Goal: Transaction & Acquisition: Purchase product/service

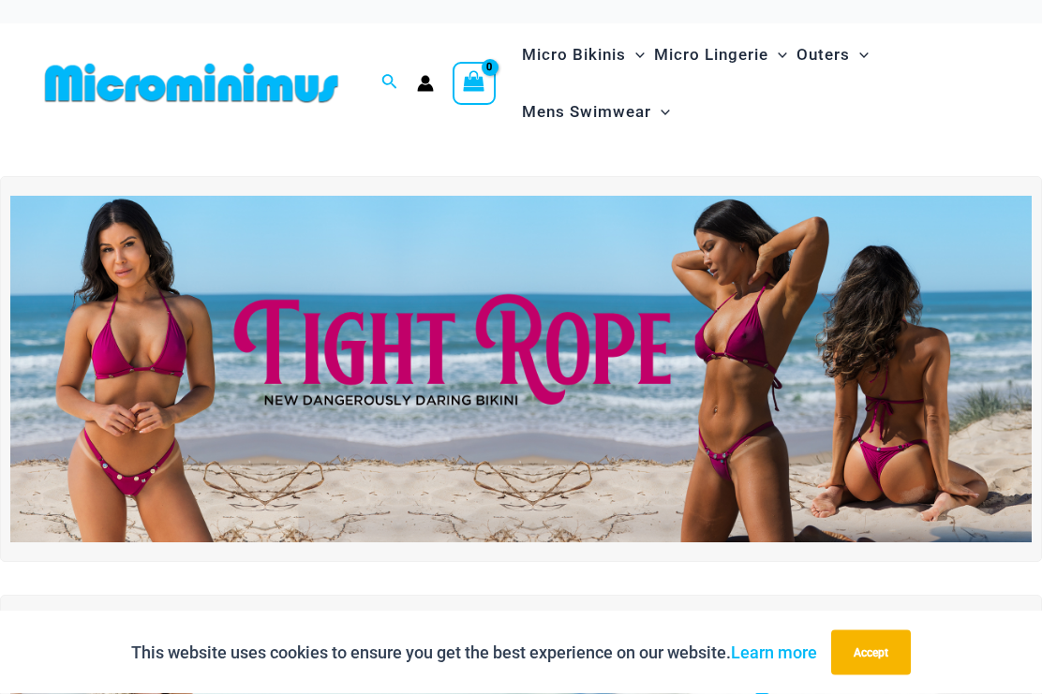
scroll to position [5, 0]
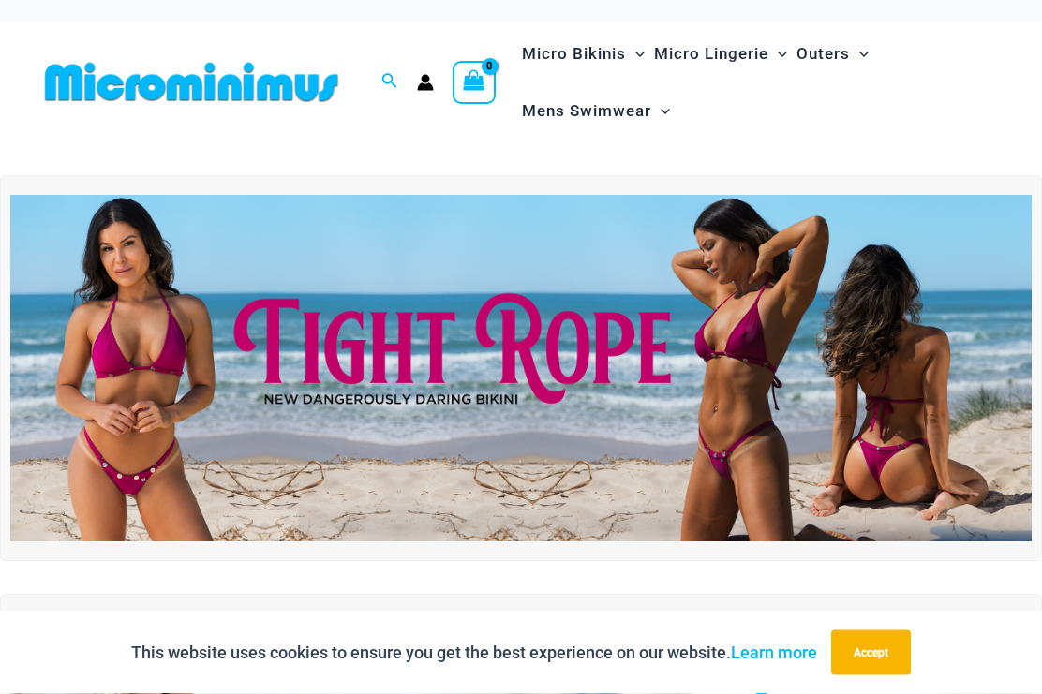
click at [953, 370] on img at bounding box center [520, 369] width 1021 height 347
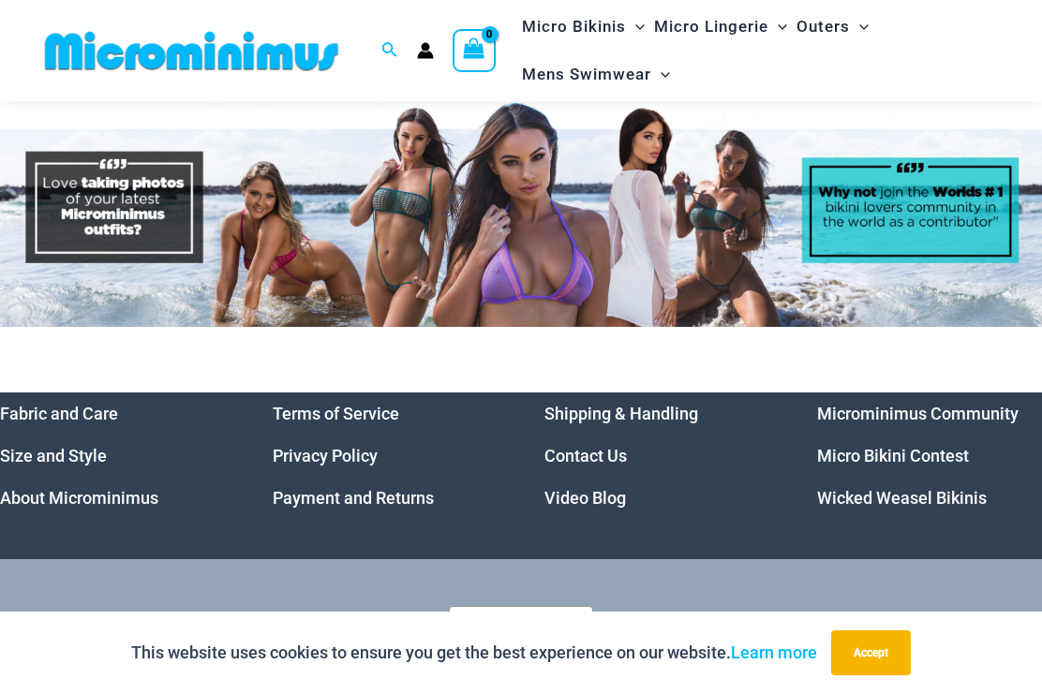
scroll to position [8255, 0]
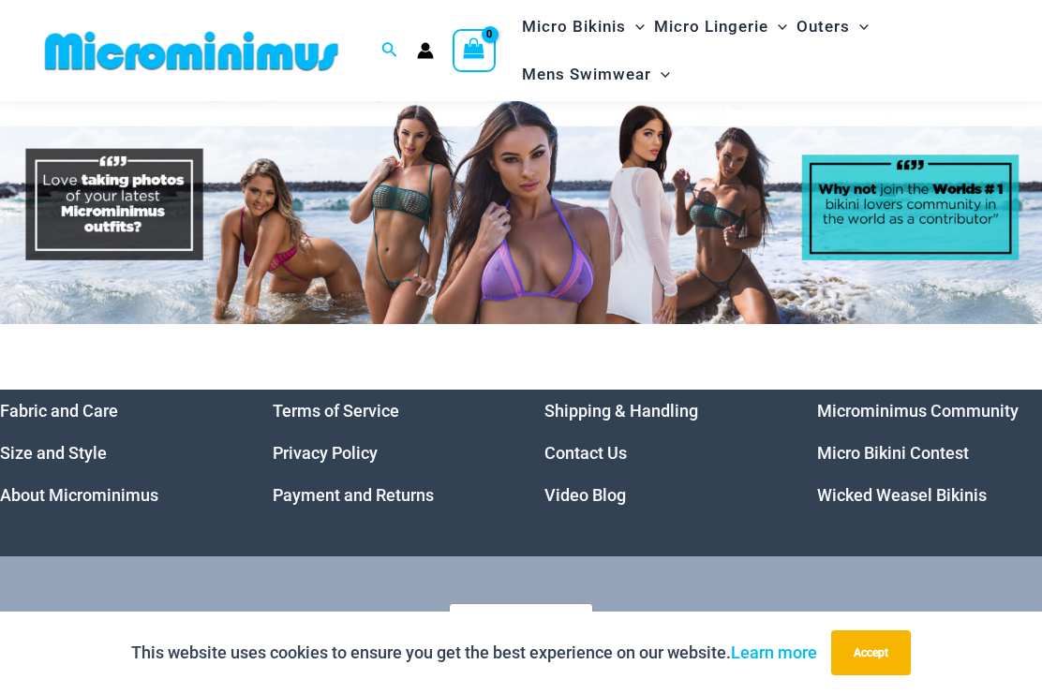
click at [925, 443] on link "Micro Bikini Contest" at bounding box center [893, 453] width 152 height 20
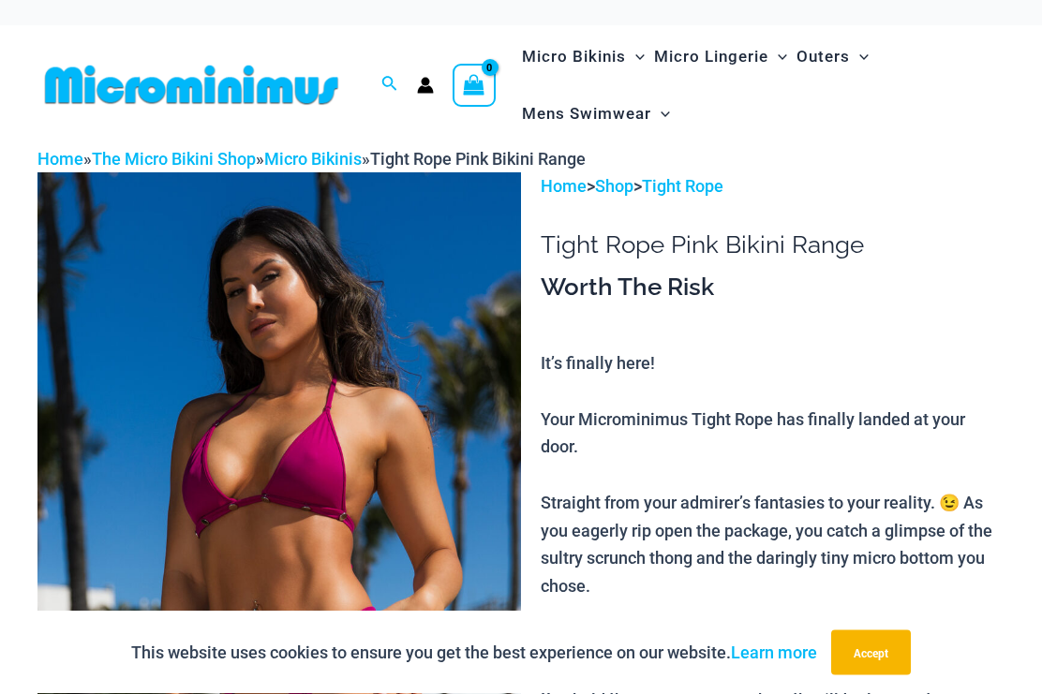
click at [97, 496] on img at bounding box center [279, 535] width 484 height 725
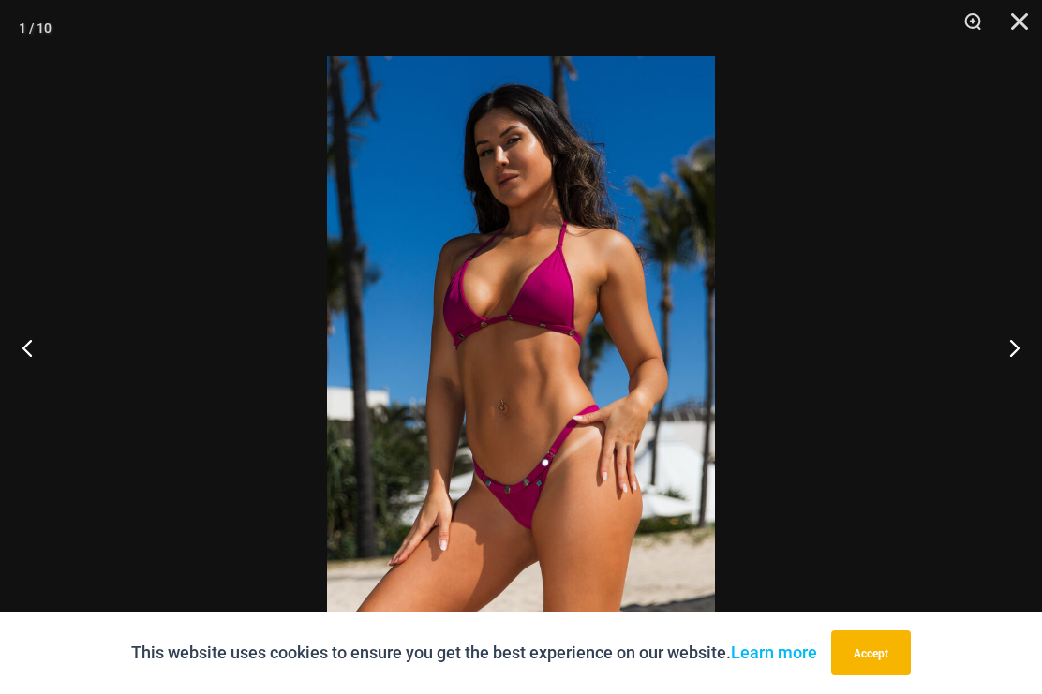
click at [999, 351] on button "Next" at bounding box center [1007, 348] width 70 height 94
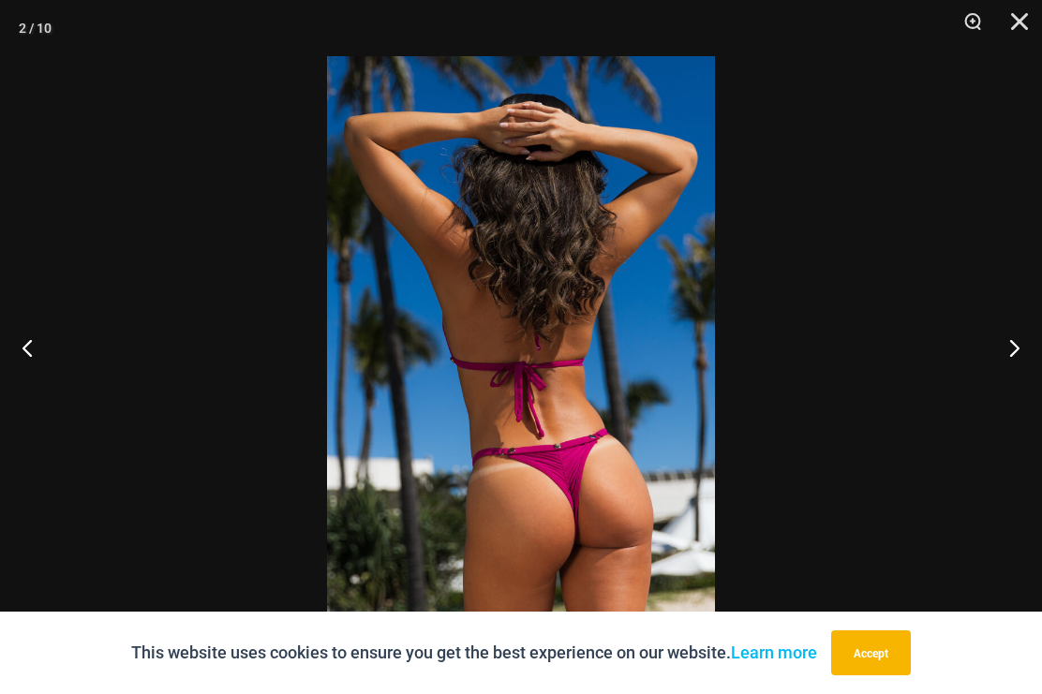
click at [1022, 351] on button "Next" at bounding box center [1007, 348] width 70 height 94
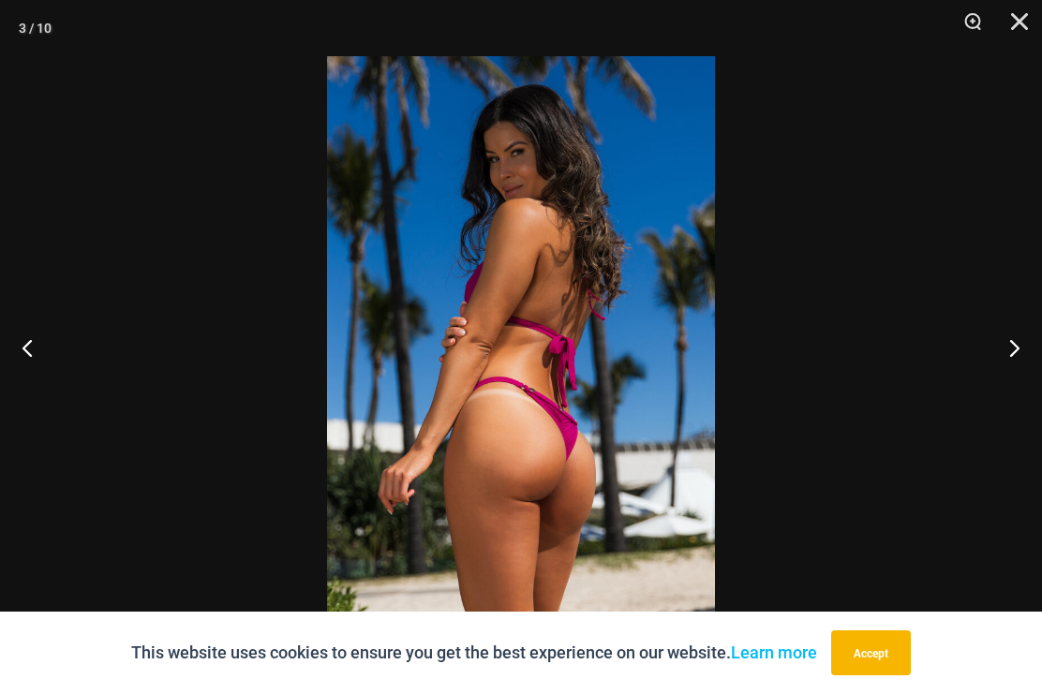
click at [1015, 351] on button "Next" at bounding box center [1007, 348] width 70 height 94
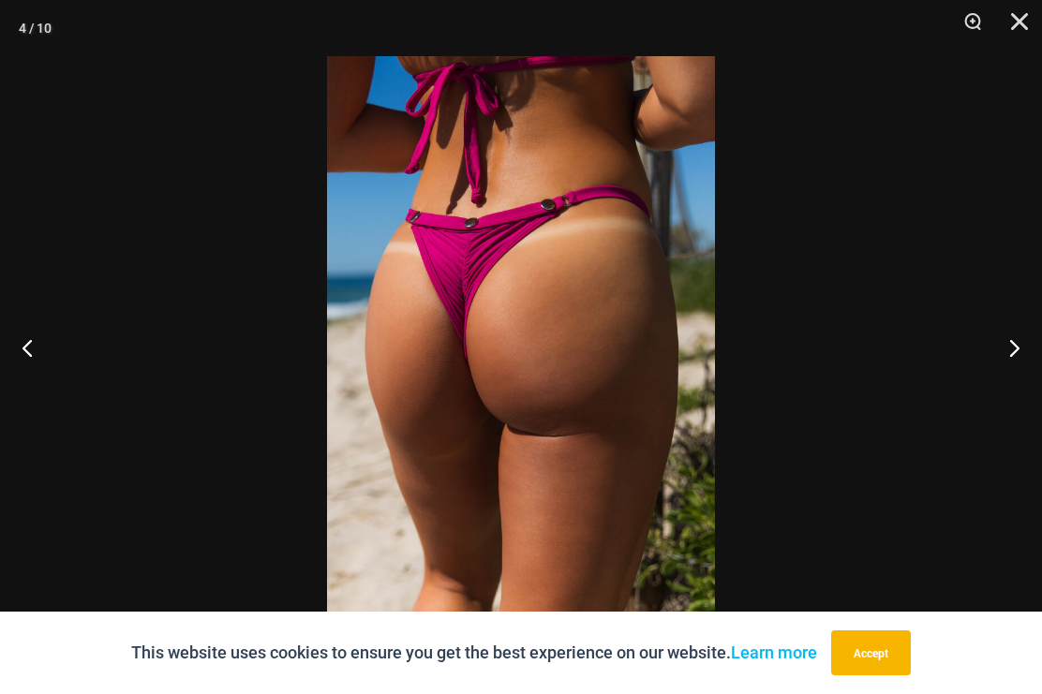
click at [1021, 355] on button "Next" at bounding box center [1007, 348] width 70 height 94
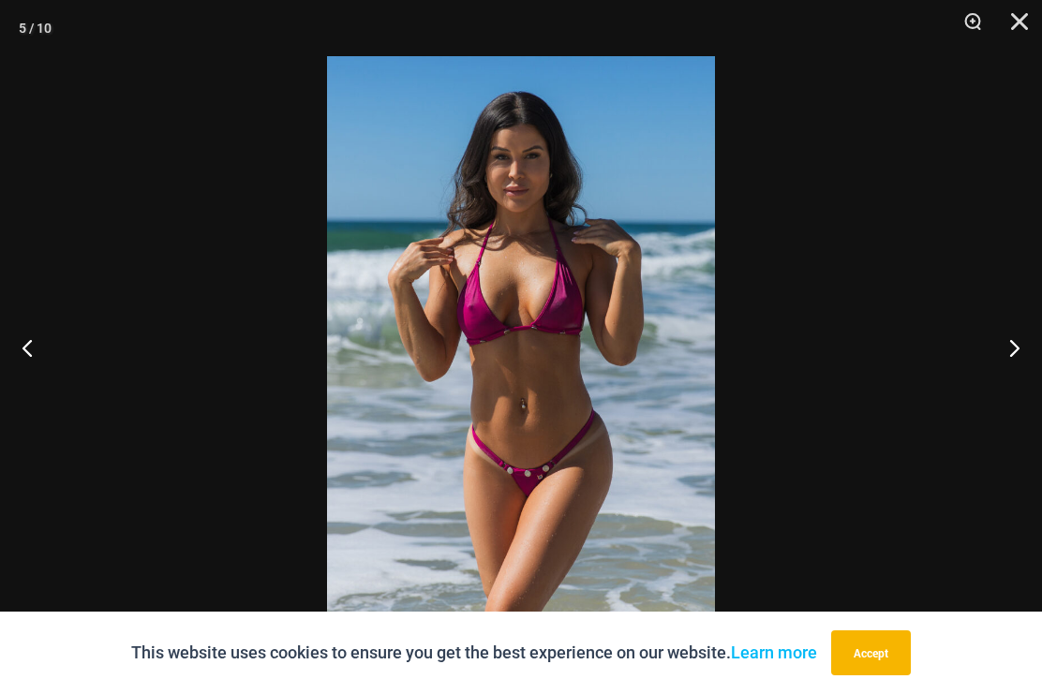
click at [1021, 350] on button "Next" at bounding box center [1007, 348] width 70 height 94
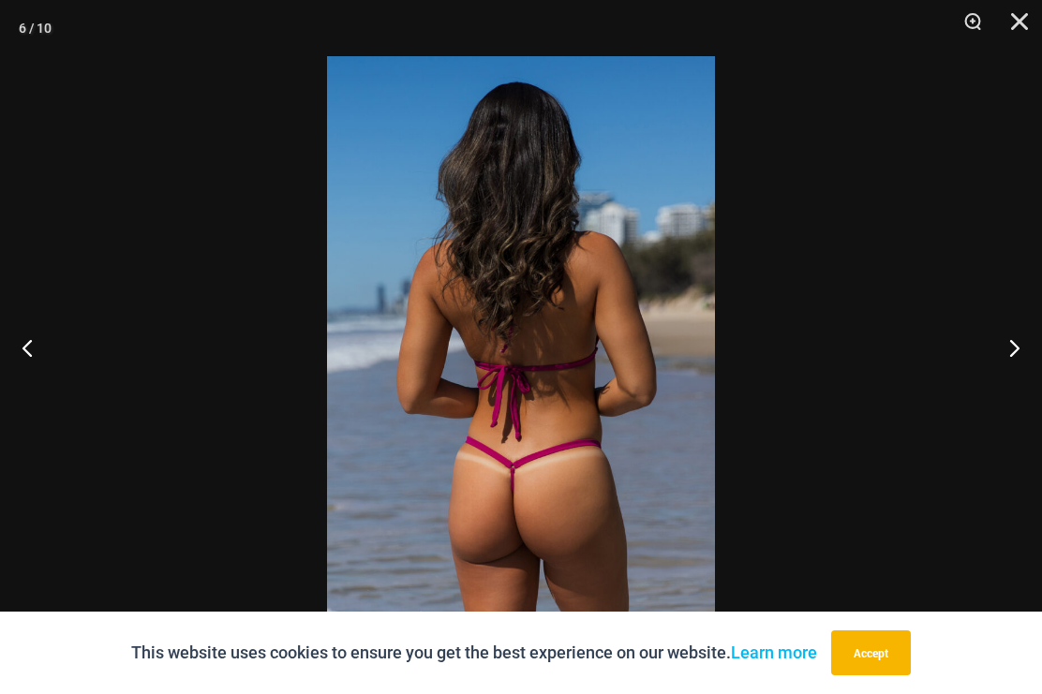
click at [1019, 348] on button "Next" at bounding box center [1007, 348] width 70 height 94
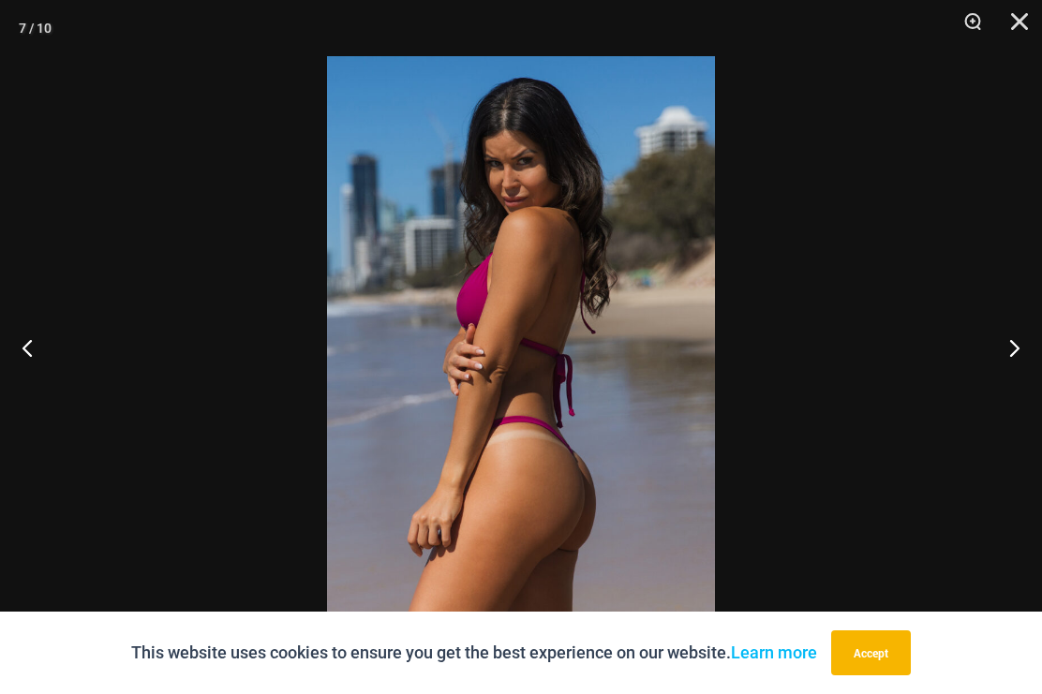
click at [1017, 344] on button "Next" at bounding box center [1007, 348] width 70 height 94
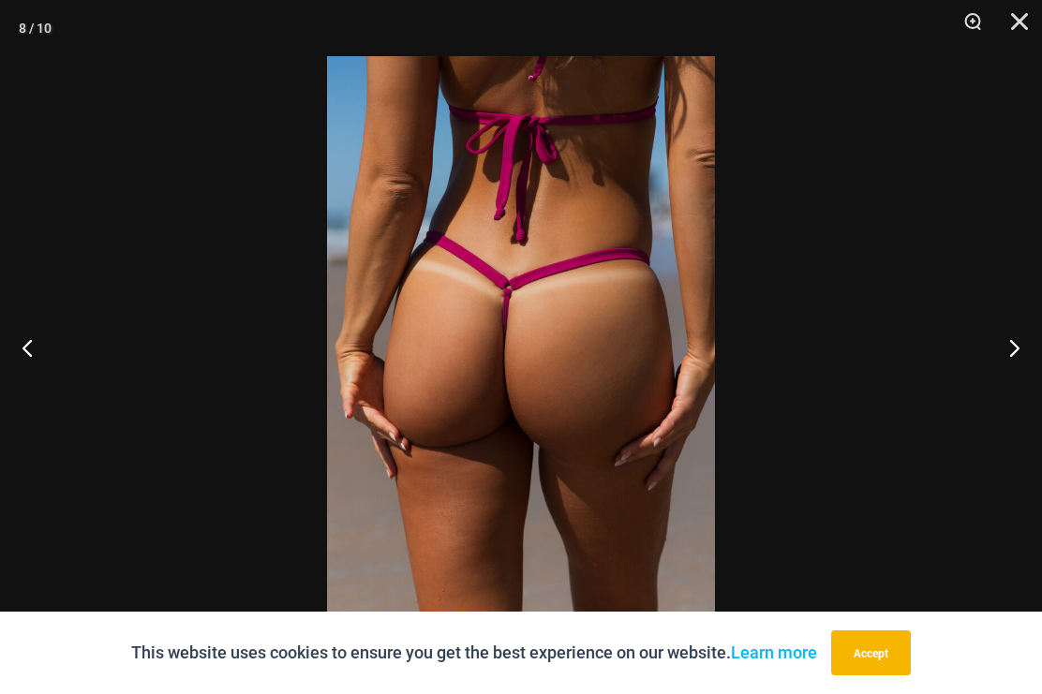
click at [1021, 343] on button "Next" at bounding box center [1007, 348] width 70 height 94
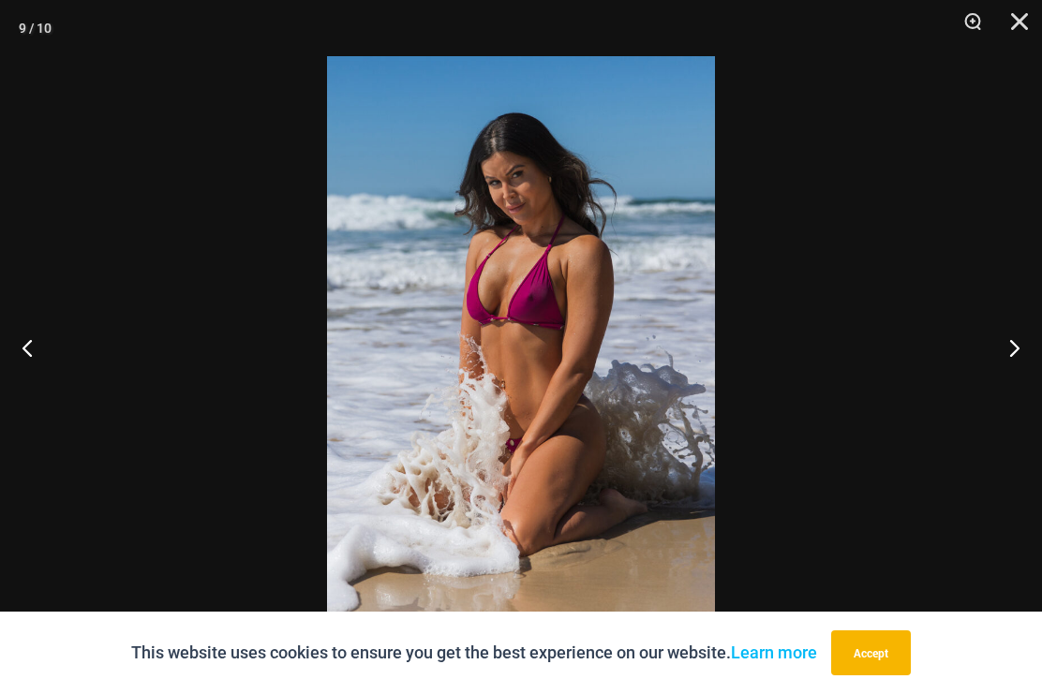
click at [1021, 341] on button "Next" at bounding box center [1007, 348] width 70 height 94
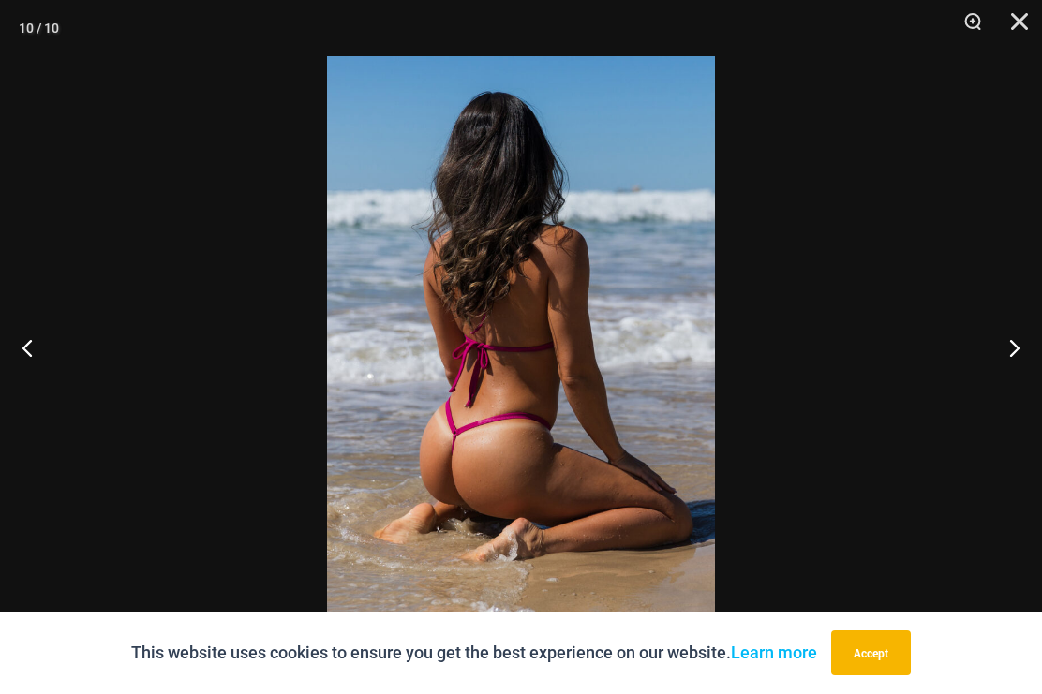
click at [1026, 341] on button "Next" at bounding box center [1007, 348] width 70 height 94
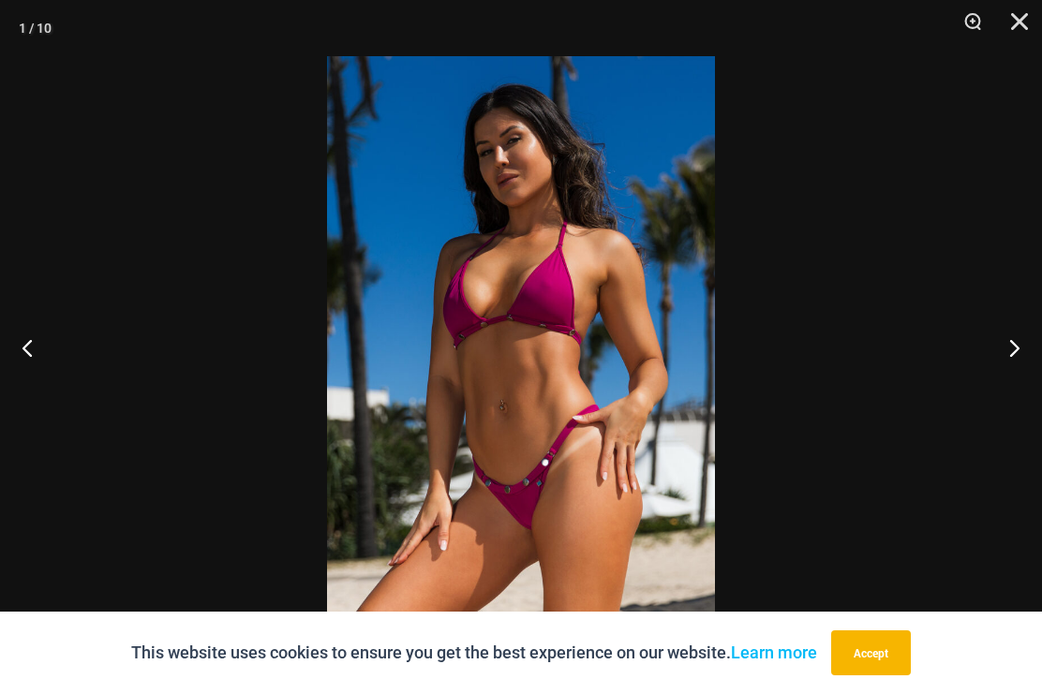
click at [1025, 336] on button "Next" at bounding box center [1007, 348] width 70 height 94
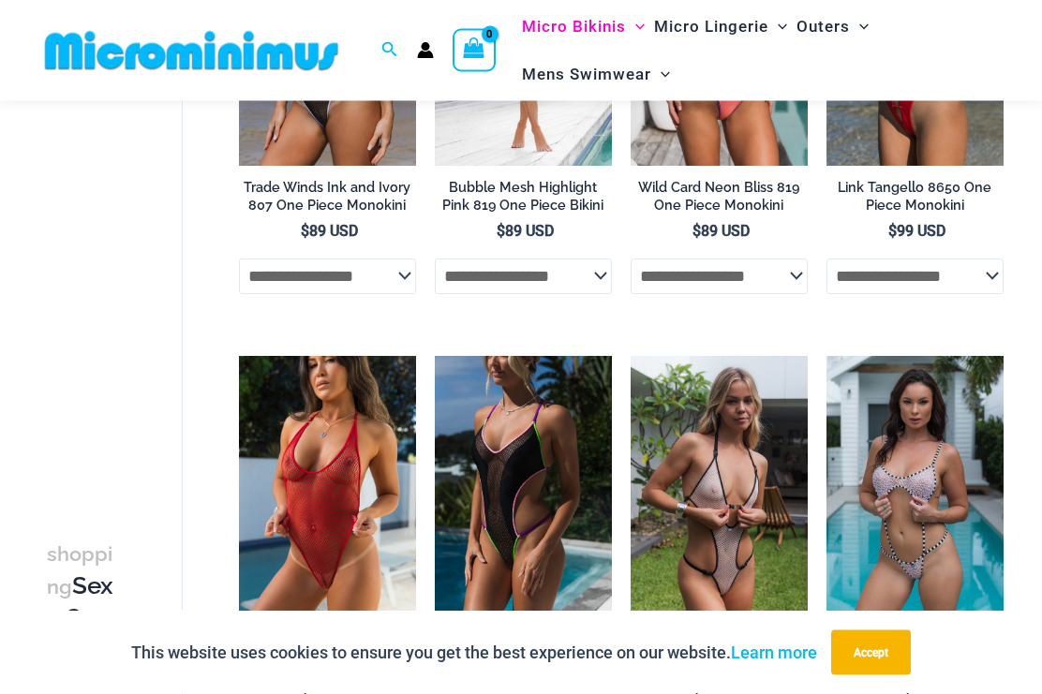
scroll to position [350, 0]
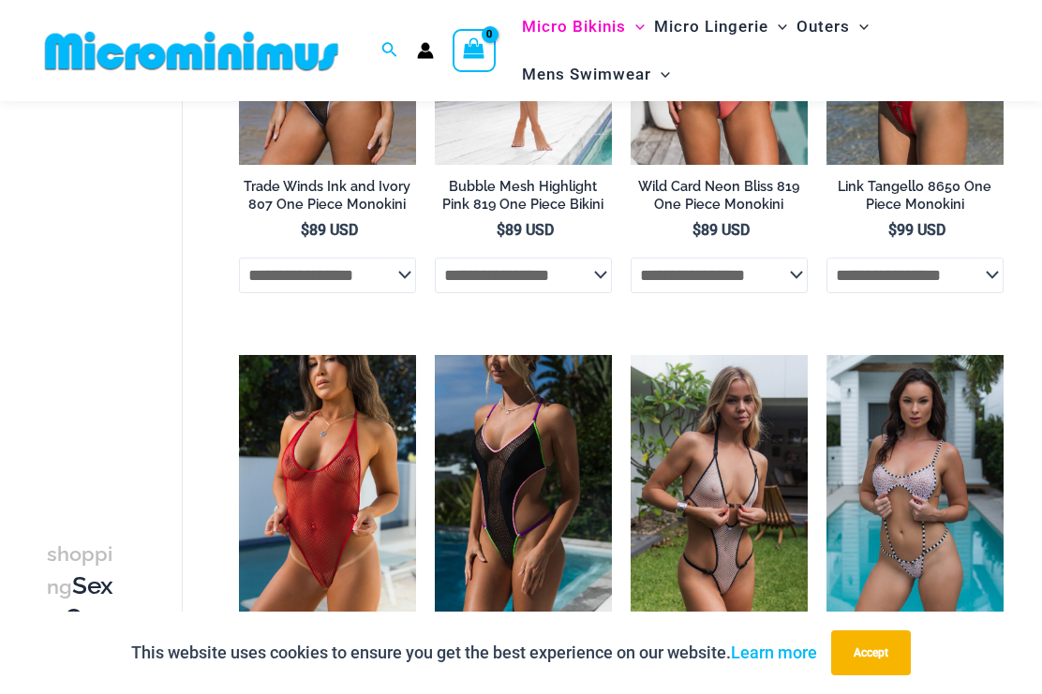
click at [826, 355] on img at bounding box center [826, 355] width 0 height 0
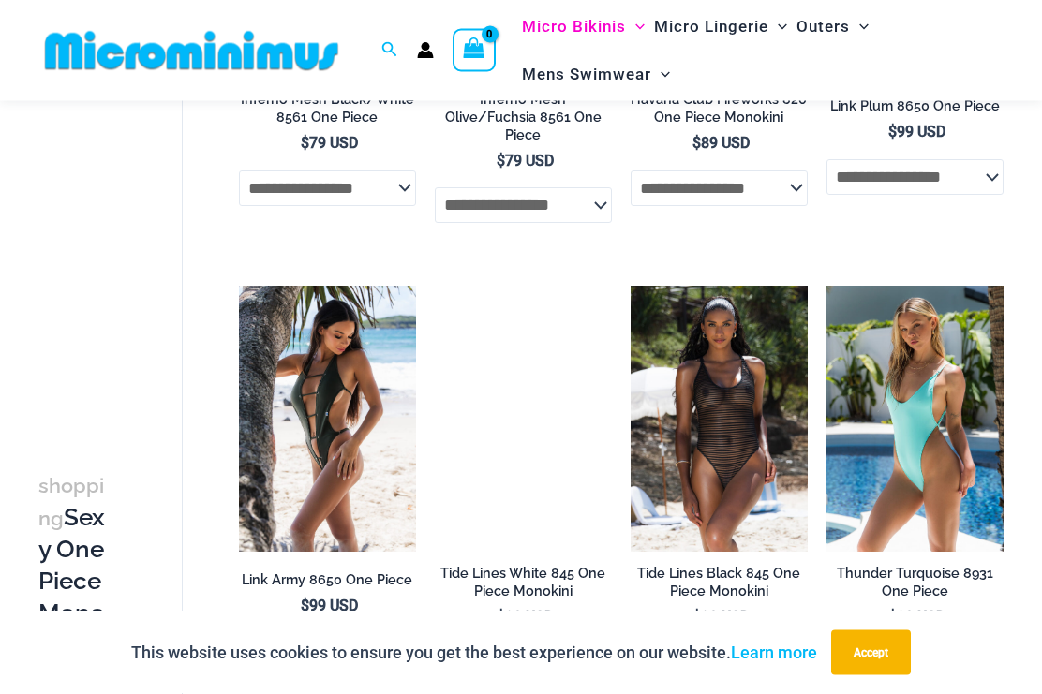
scroll to position [1368, 0]
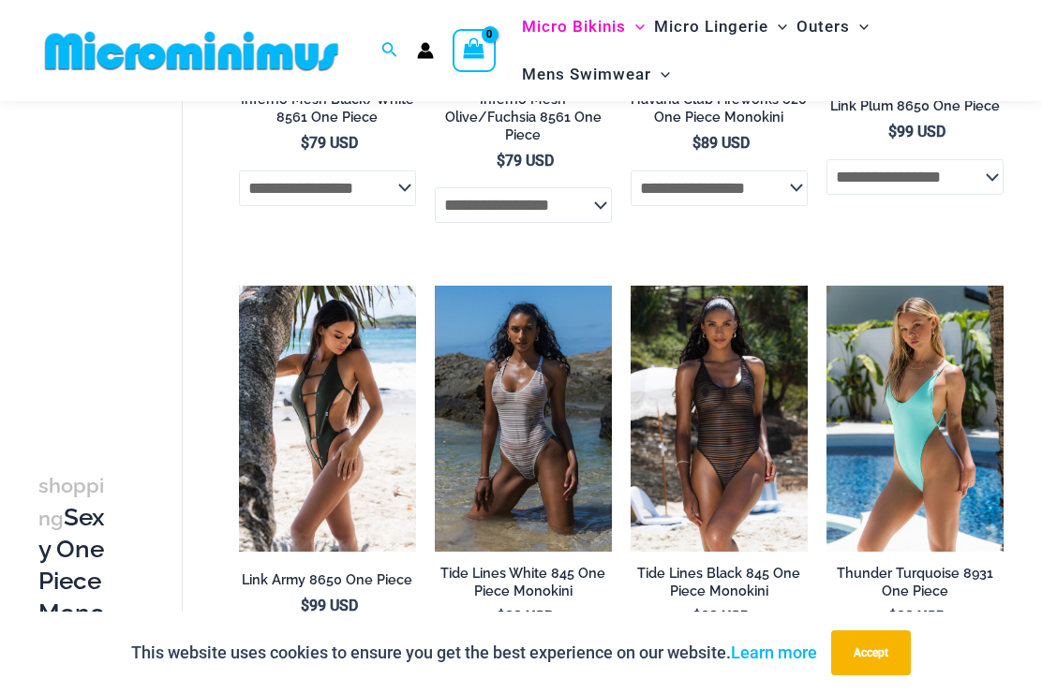
click at [826, 286] on img at bounding box center [826, 286] width 0 height 0
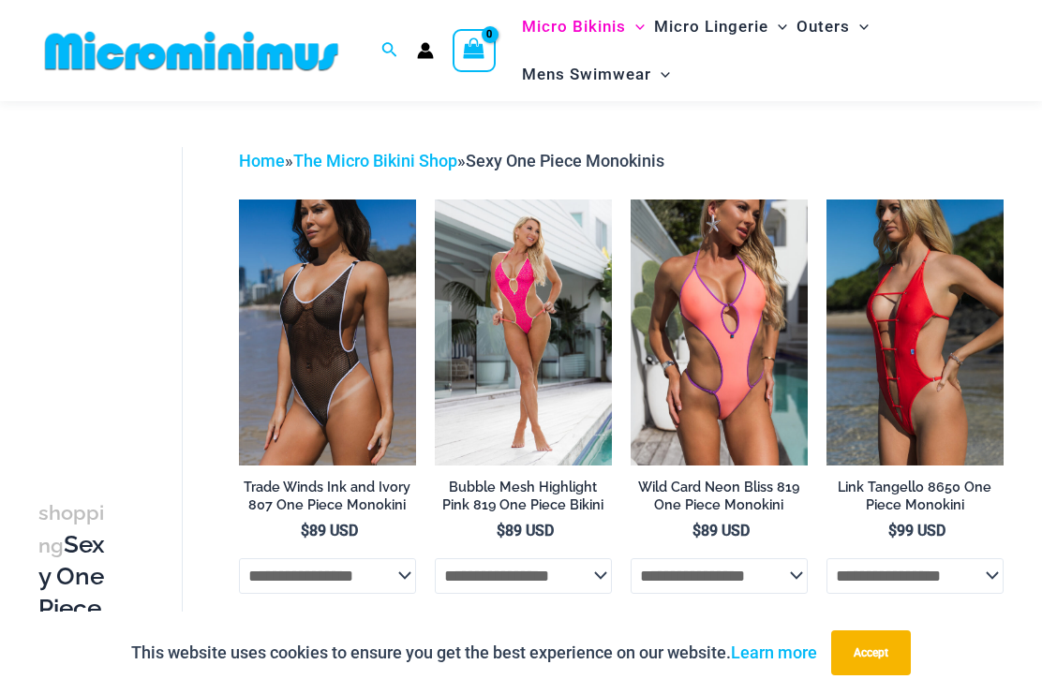
scroll to position [0, 0]
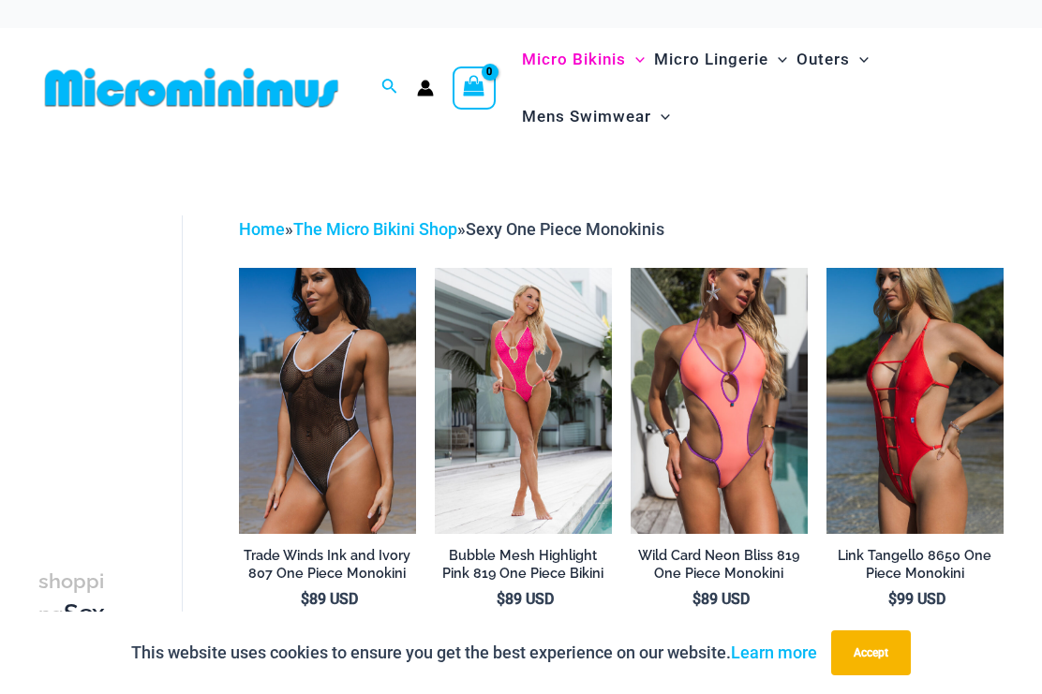
click at [400, 226] on link "The Micro Bikini Shop" at bounding box center [375, 229] width 164 height 20
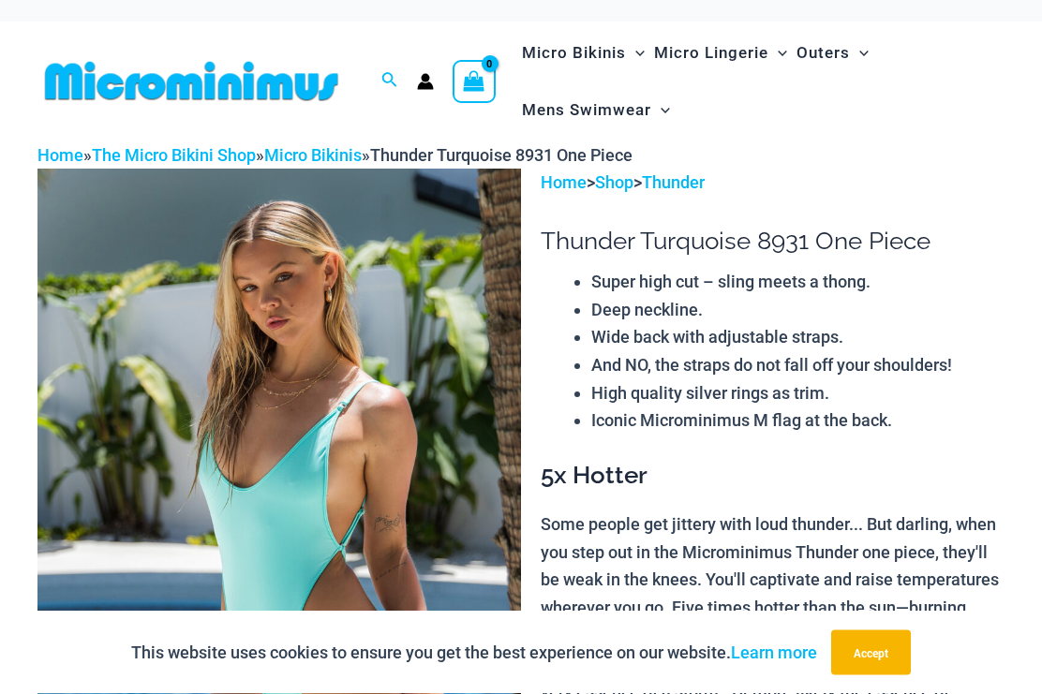
scroll to position [7, 0]
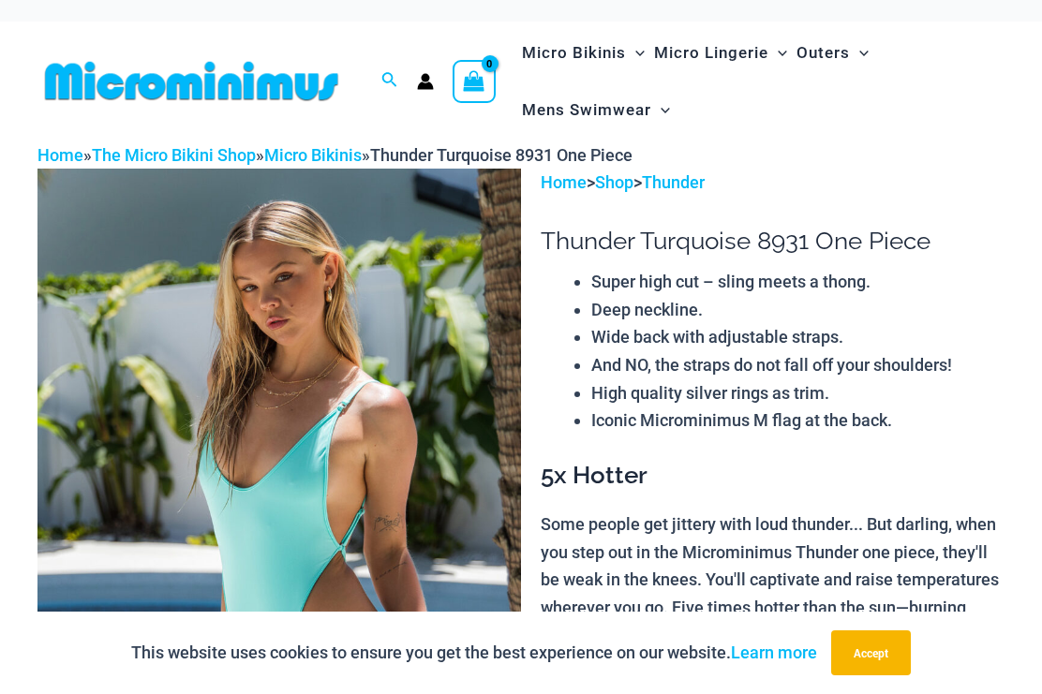
click at [126, 406] on img at bounding box center [279, 531] width 484 height 725
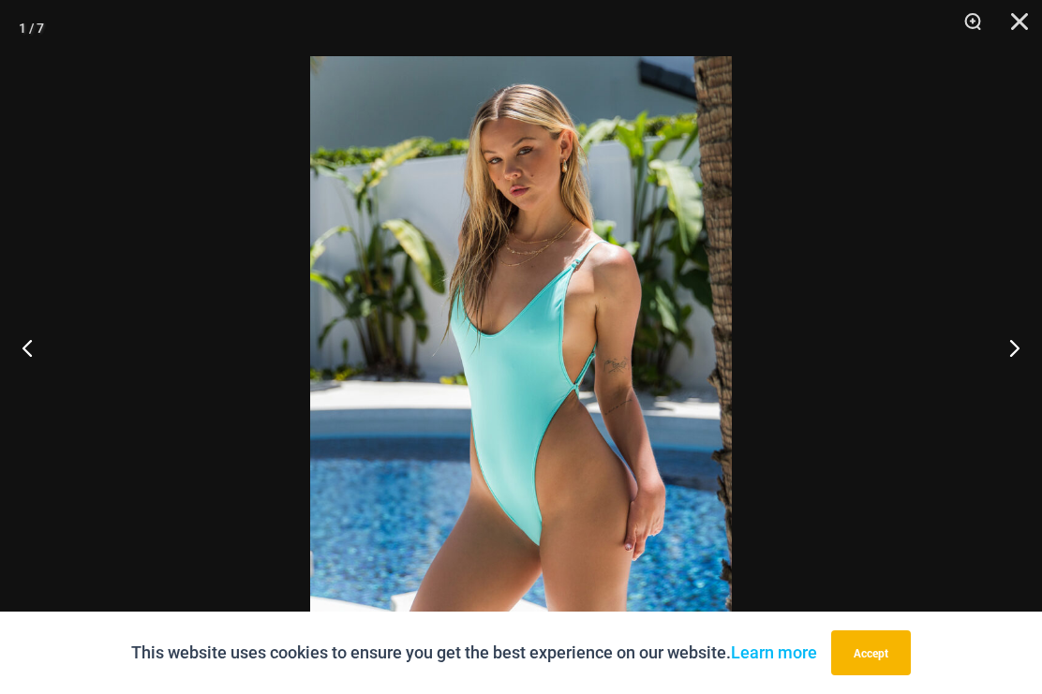
click at [997, 381] on button "Next" at bounding box center [1007, 348] width 70 height 94
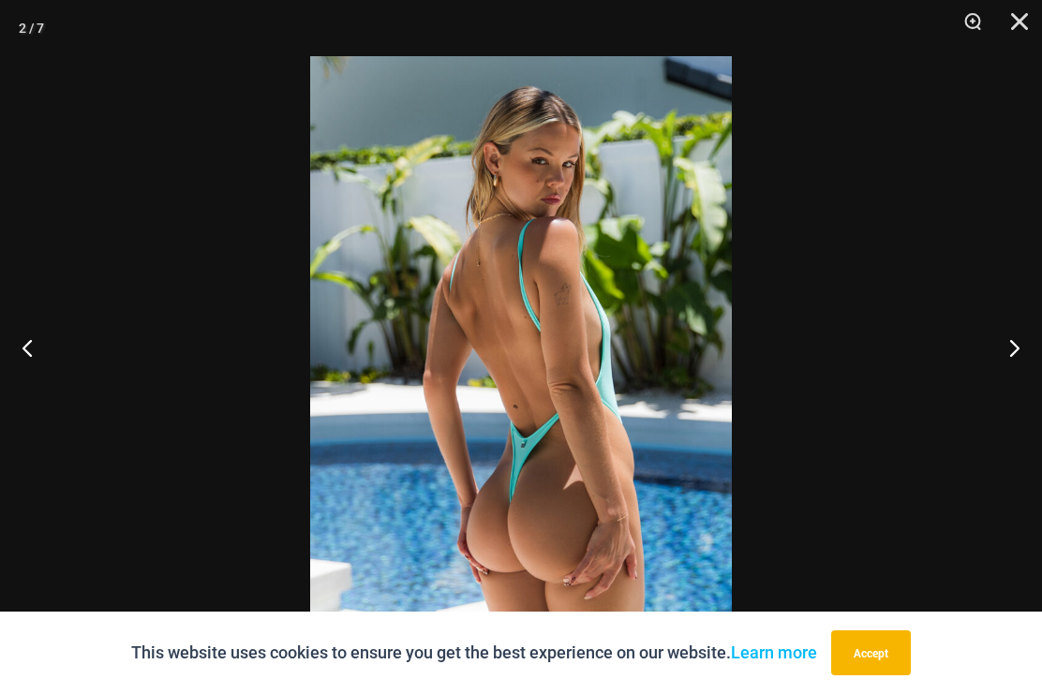
click at [1013, 370] on button "Next" at bounding box center [1007, 348] width 70 height 94
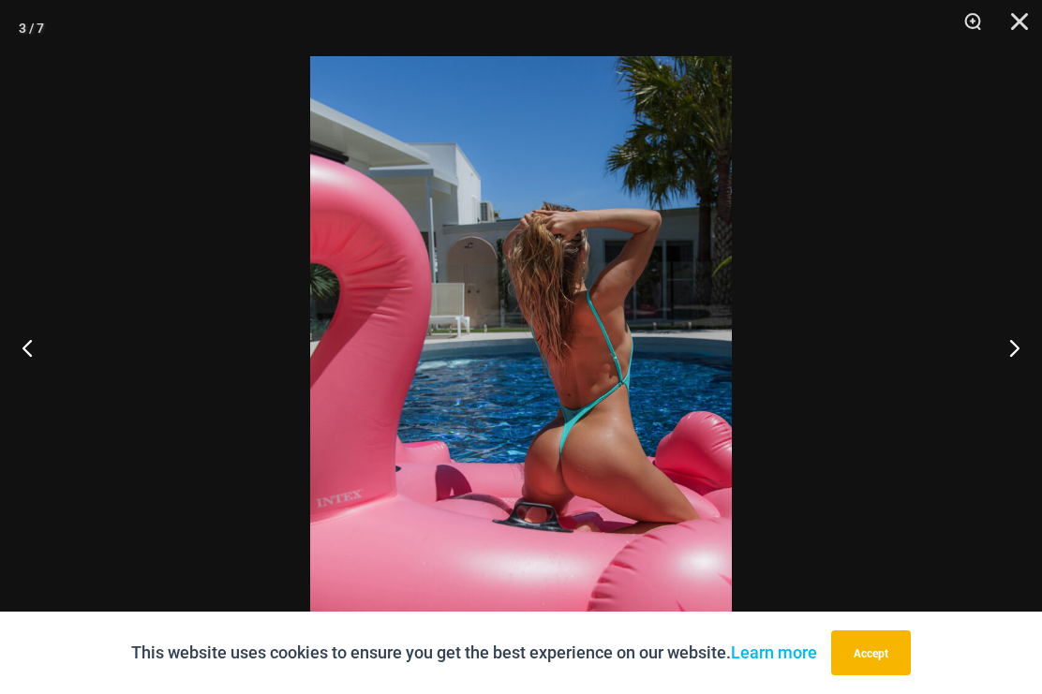
click at [997, 380] on button "Next" at bounding box center [1007, 348] width 70 height 94
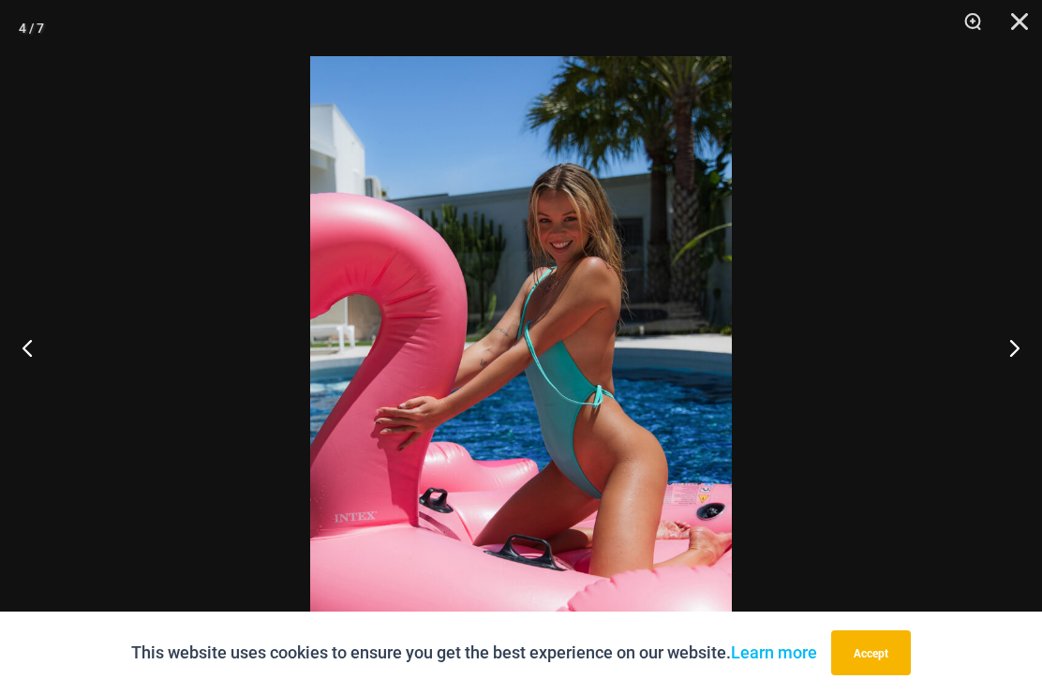
click at [1015, 377] on button "Next" at bounding box center [1007, 348] width 70 height 94
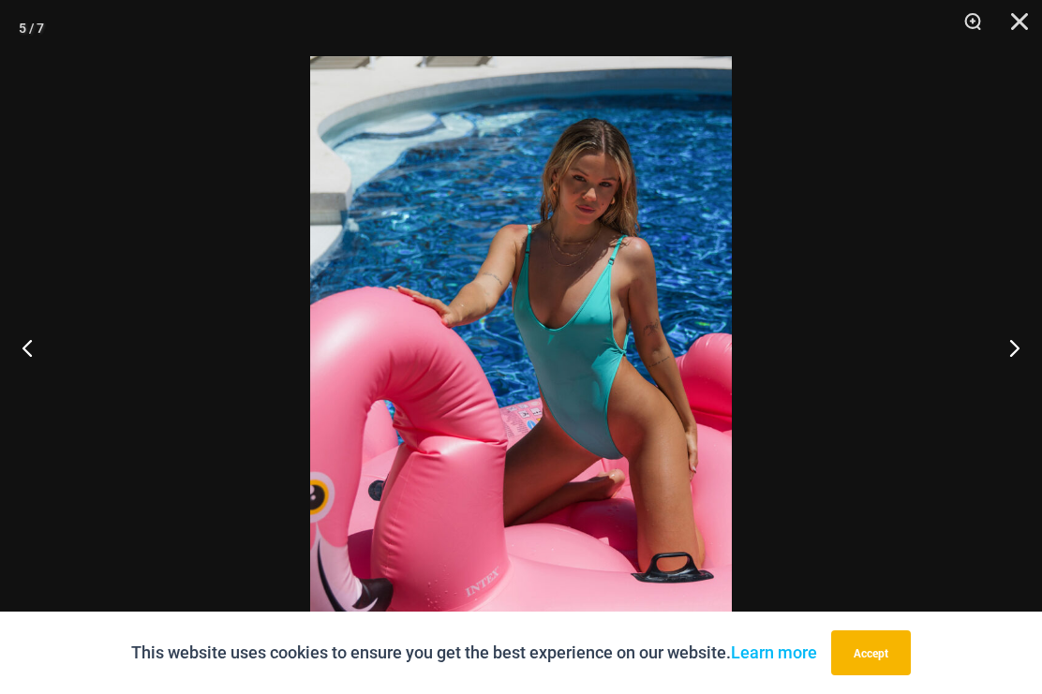
click at [1013, 381] on button "Next" at bounding box center [1007, 348] width 70 height 94
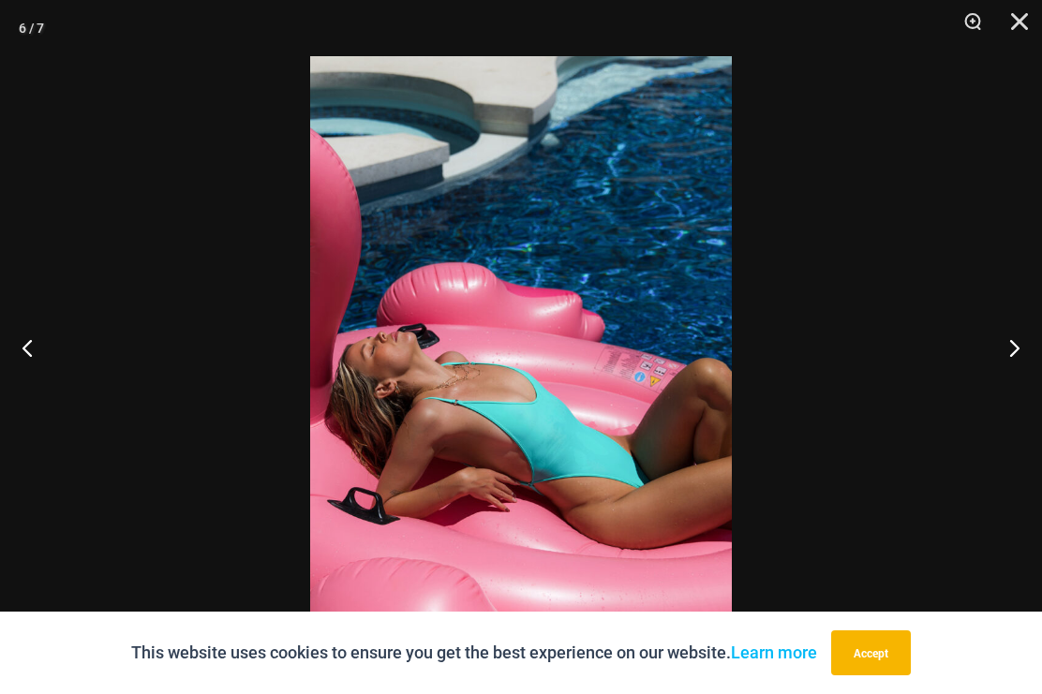
click at [1008, 373] on button "Next" at bounding box center [1007, 348] width 70 height 94
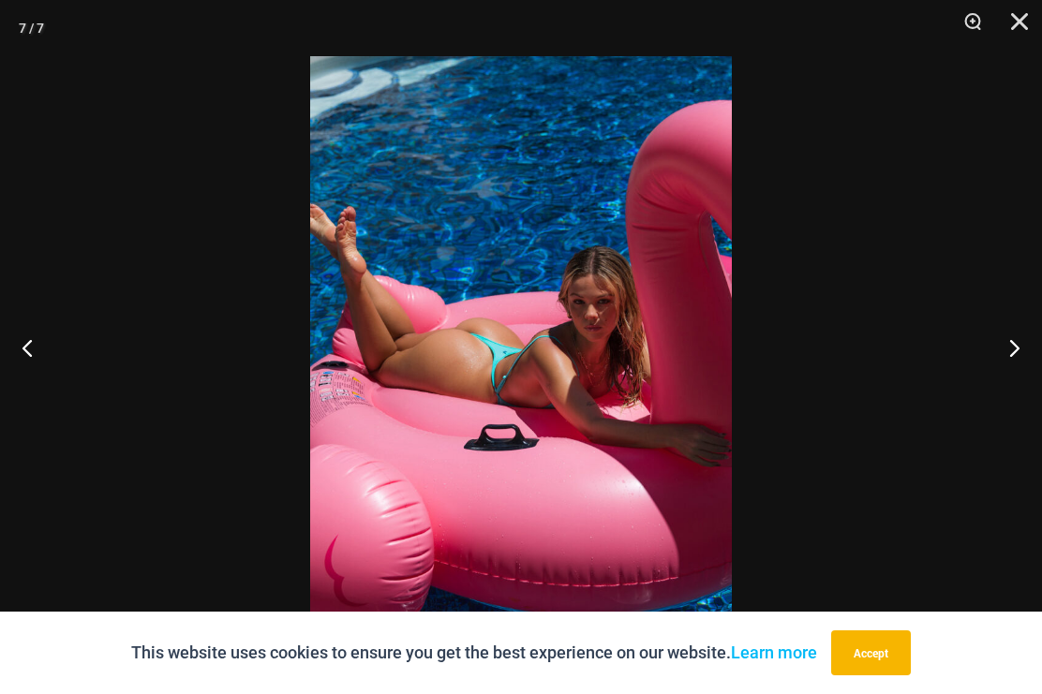
click at [1009, 385] on button "Next" at bounding box center [1007, 348] width 70 height 94
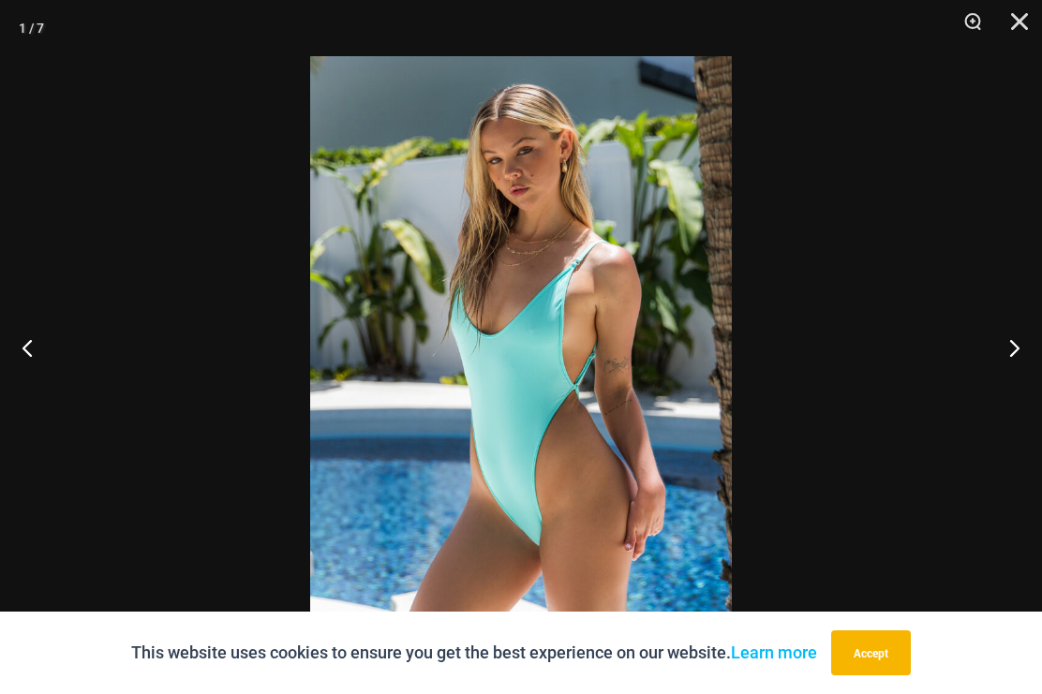
click at [1019, 21] on button "Close" at bounding box center [1013, 28] width 47 height 56
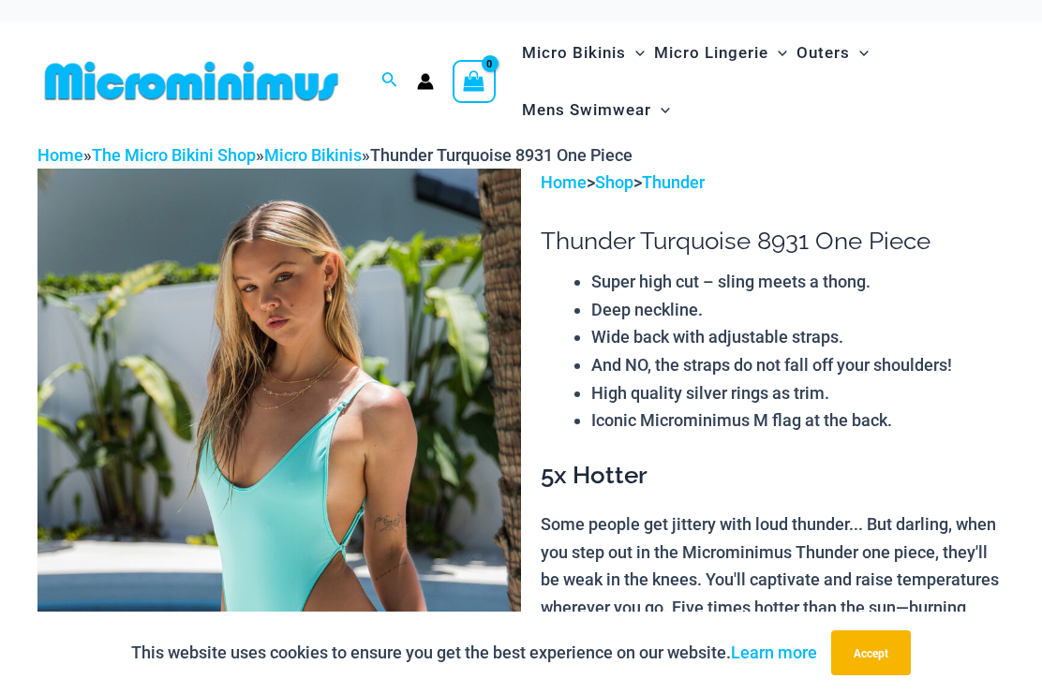
scroll to position [0, 0]
